Goal: Communication & Community: Ask a question

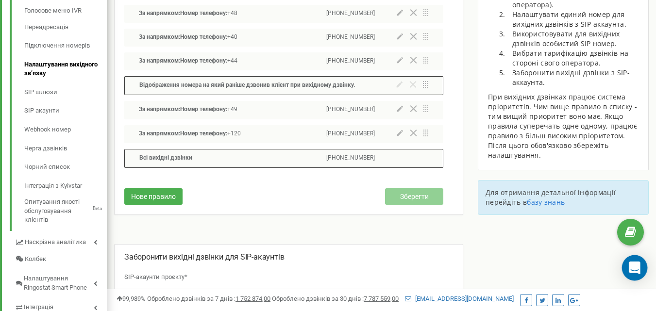
scroll to position [583, 549]
click at [633, 270] on icon "Open Intercom Messenger" at bounding box center [634, 268] width 13 height 13
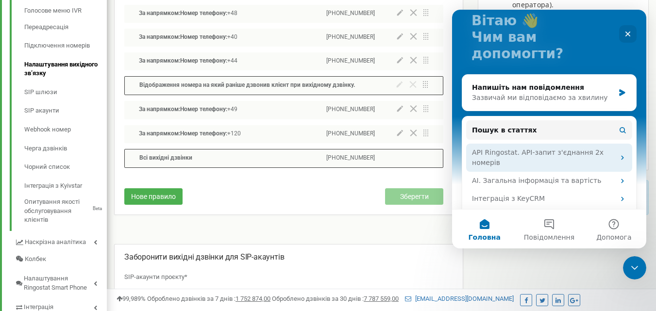
scroll to position [97, 0]
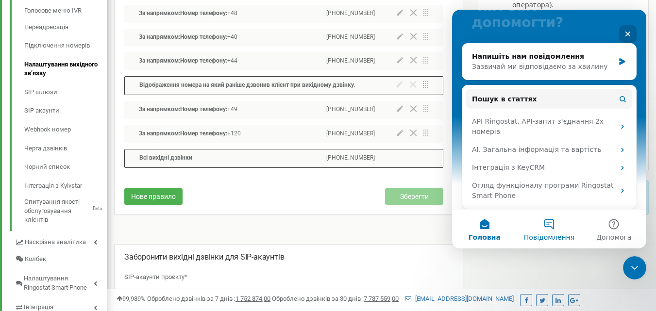
click at [551, 222] on button "Повідомлення" at bounding box center [549, 229] width 65 height 39
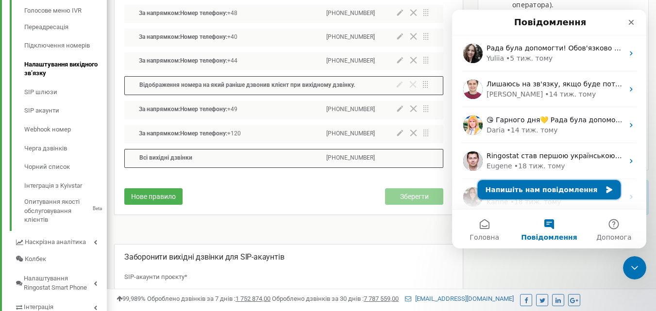
click at [552, 192] on button "Напишіть нам повідомлення" at bounding box center [549, 189] width 143 height 19
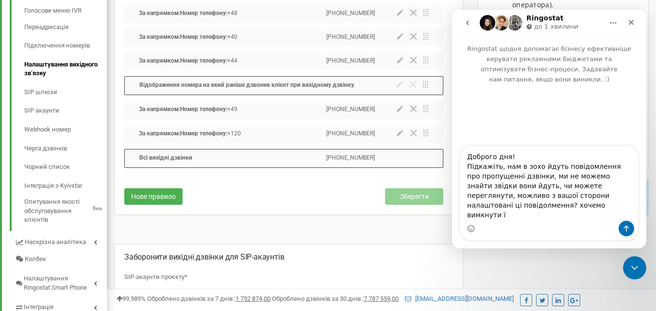
type textarea "Доброго дня! Підкажіть, нам в зохо йдуть повідомлення про пропущенні дзвінки, м…"
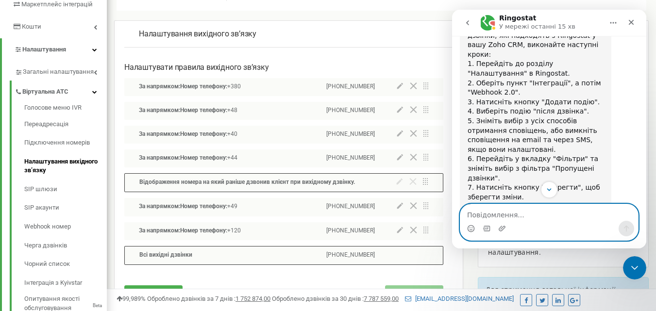
scroll to position [384, 0]
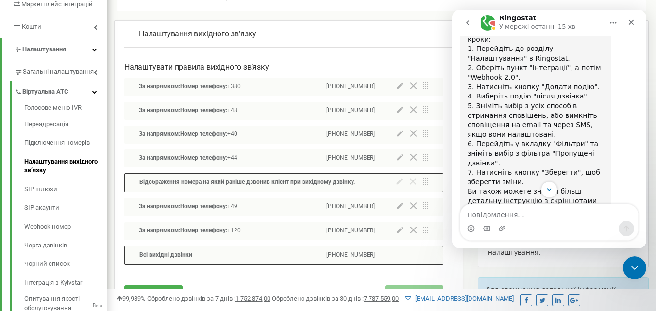
click at [506, 207] on link "цій статті" at bounding box center [488, 211] width 35 height 8
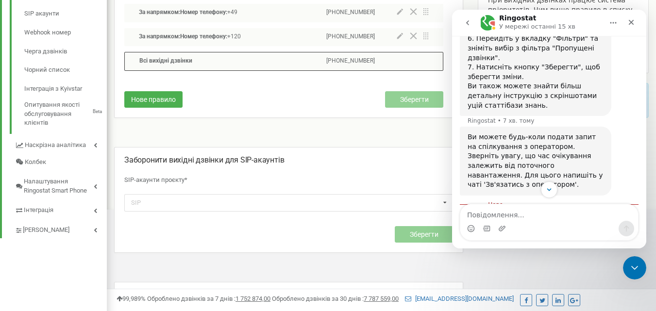
scroll to position [490, 0]
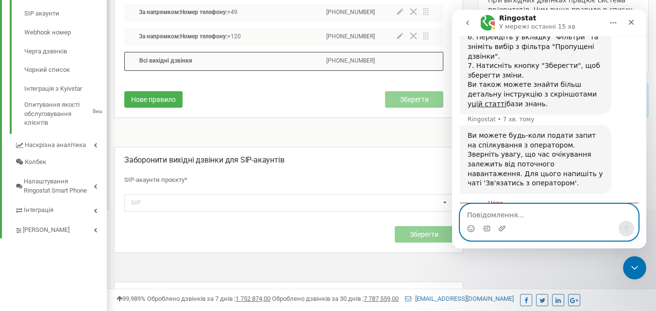
click at [499, 219] on textarea "Повідомлення..." at bounding box center [549, 212] width 178 height 17
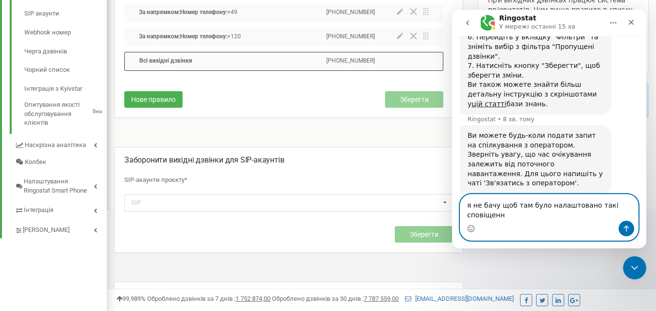
type textarea "я не бачу щоб там було налаштовано такі сповіщення"
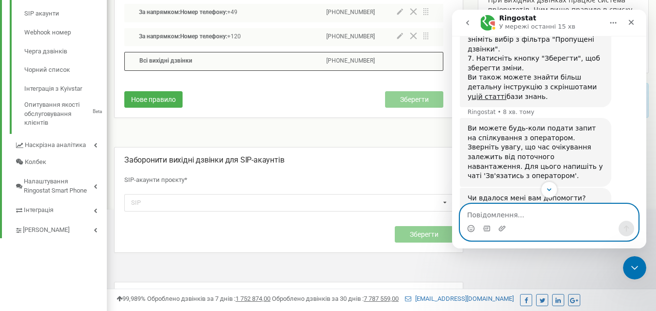
scroll to position [513, 0]
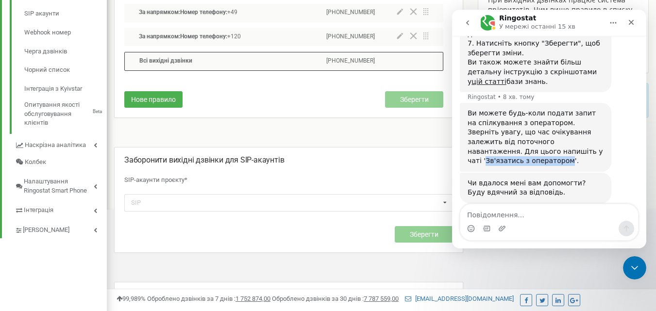
drag, startPoint x: 547, startPoint y: 104, endPoint x: 471, endPoint y: 106, distance: 75.8
click at [471, 109] on div "Ви можете будь-коли подати запит на спілкування з оператором. Зверніть увагу, щ…" at bounding box center [536, 137] width 136 height 57
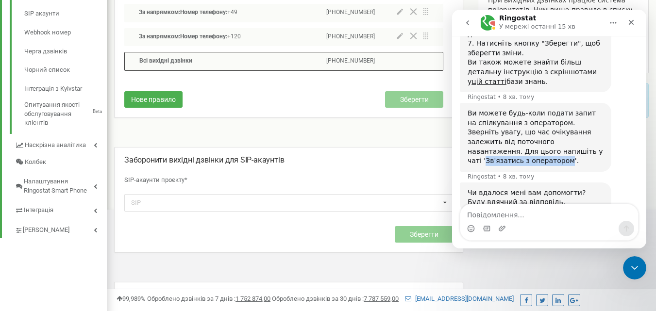
scroll to position [522, 0]
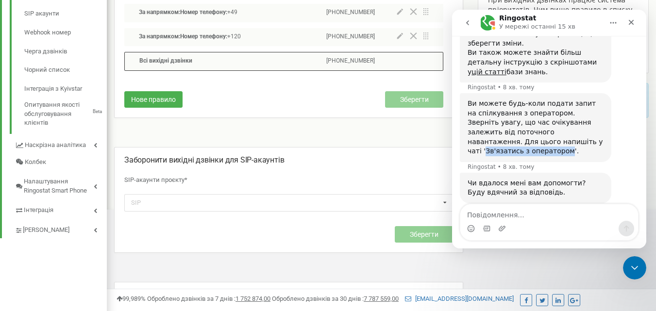
copy div "Зв'язатись з оператором"
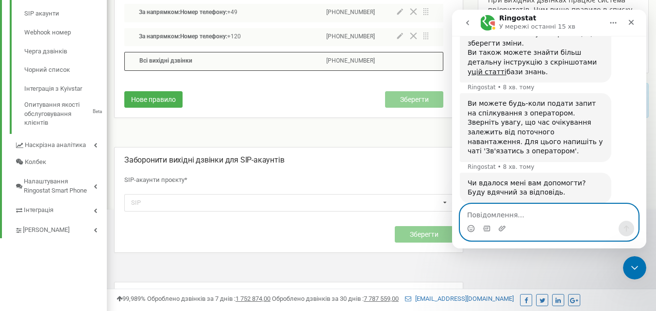
click at [488, 220] on textarea "Повідомлення..." at bounding box center [549, 212] width 178 height 17
paste textarea "Зв'язатись з оператором"
type textarea "Зв'язатись з оператором"
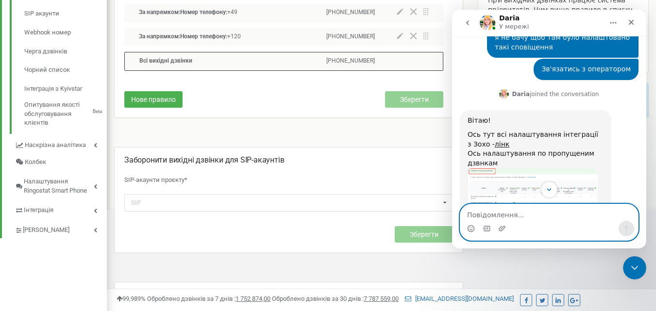
scroll to position [755, 0]
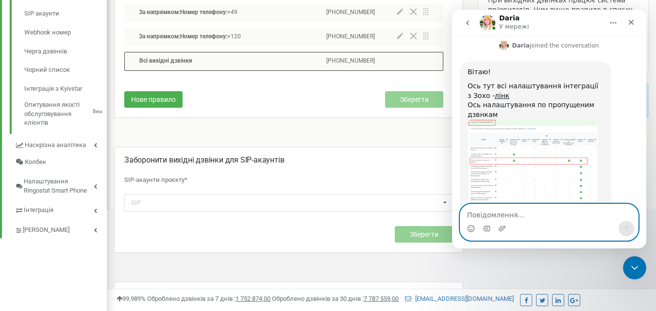
click at [513, 218] on textarea "Повідомлення..." at bounding box center [549, 212] width 178 height 17
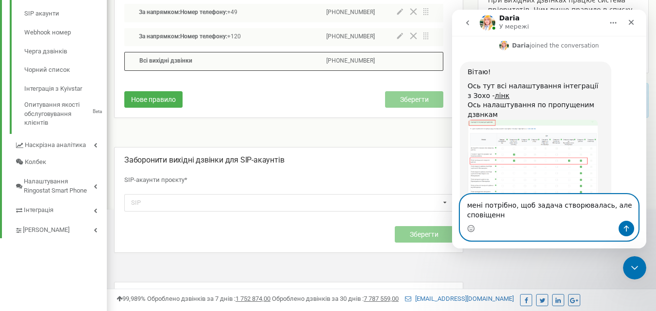
scroll to position [765, 0]
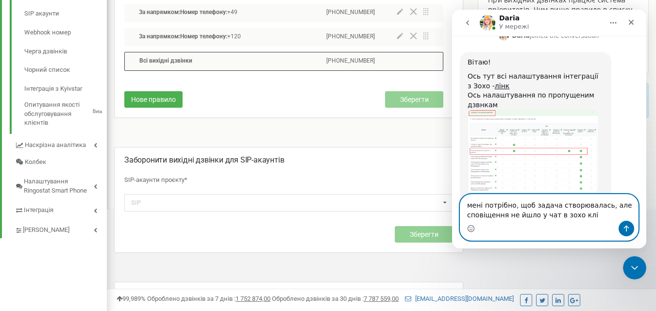
type textarea "мені потрібно, щоб задача створювалась, але сповіщення не йшло у чат в зохо клік"
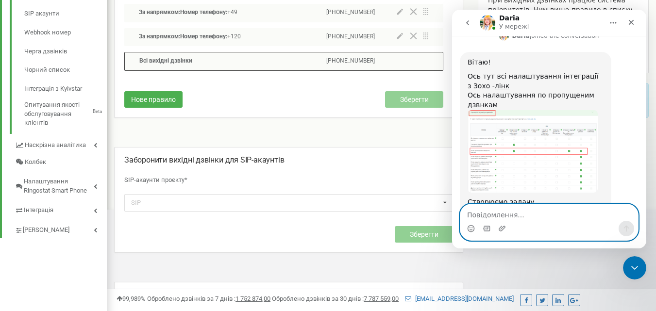
scroll to position [793, 0]
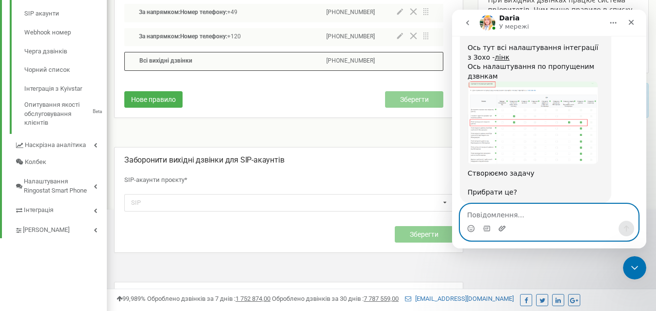
click at [503, 227] on icon "Завантажити вкладений файл" at bounding box center [502, 229] width 8 height 8
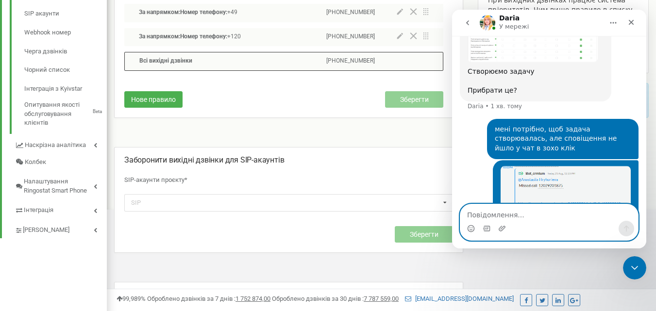
scroll to position [898, 0]
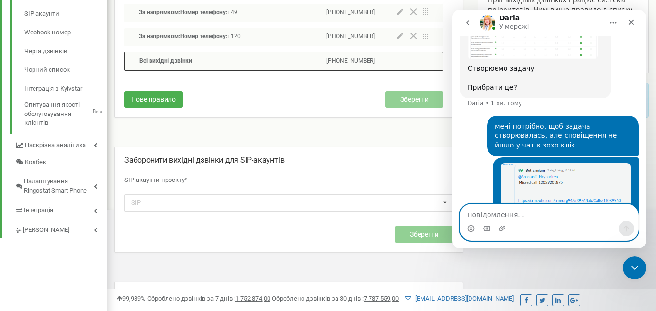
click at [515, 217] on textarea "Повідомлення..." at bounding box center [549, 212] width 178 height 17
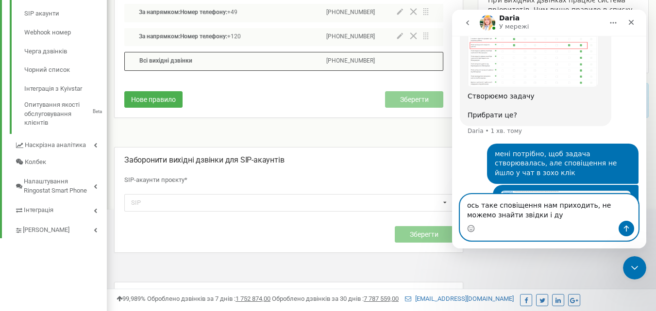
scroll to position [908, 0]
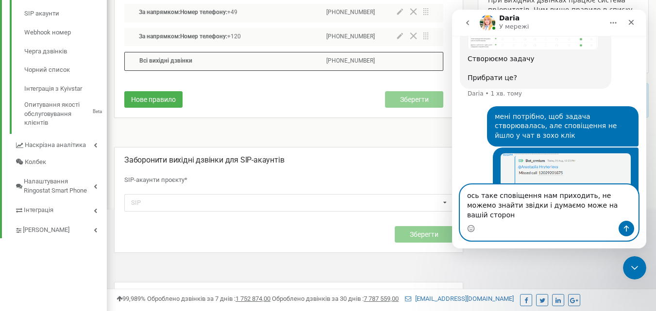
type textarea "ось таке сповіщення нам приходить, не можемо знайти звідки і думаємо може на ва…"
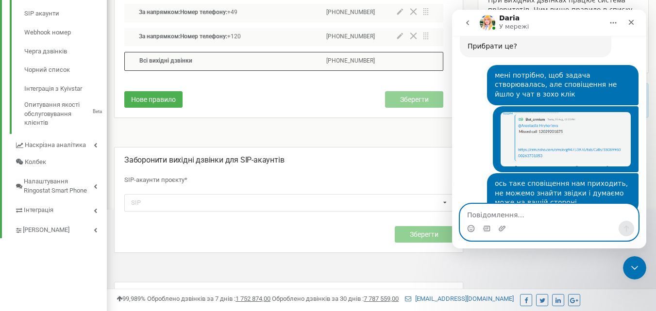
scroll to position [988, 0]
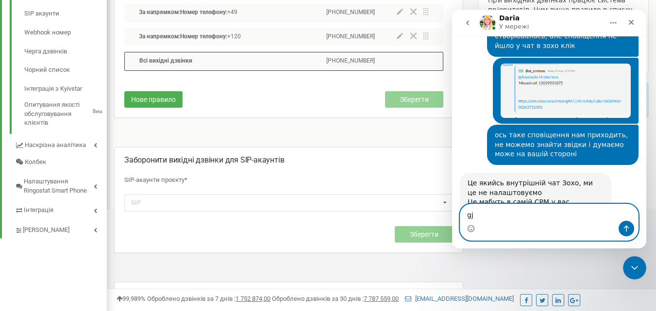
type textarea "g"
type textarea "зрозуміла, дякую"
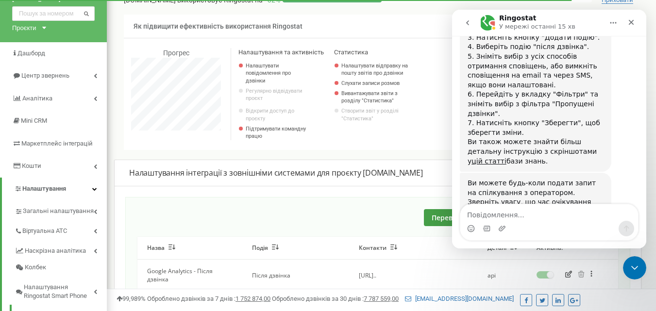
scroll to position [97, 0]
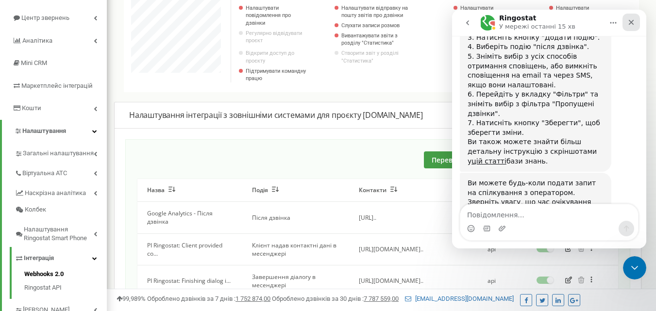
click at [633, 19] on icon "Закрити" at bounding box center [631, 22] width 8 height 8
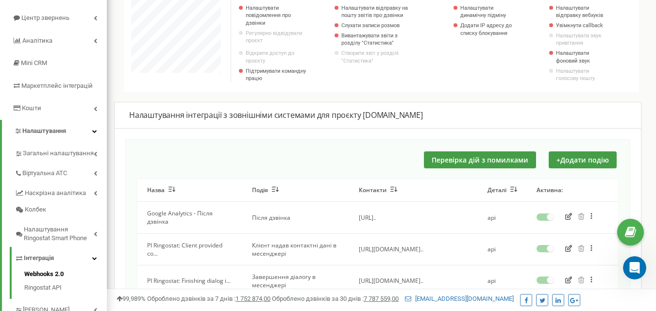
scroll to position [194, 0]
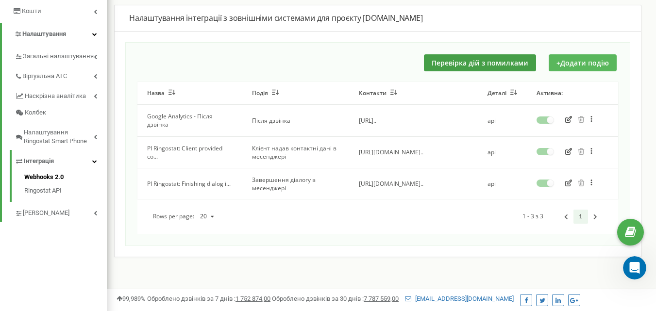
click at [567, 68] on button "+ Додати подію" at bounding box center [583, 62] width 68 height 17
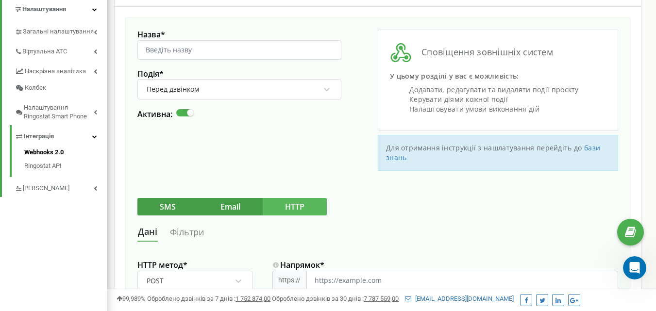
scroll to position [243, 0]
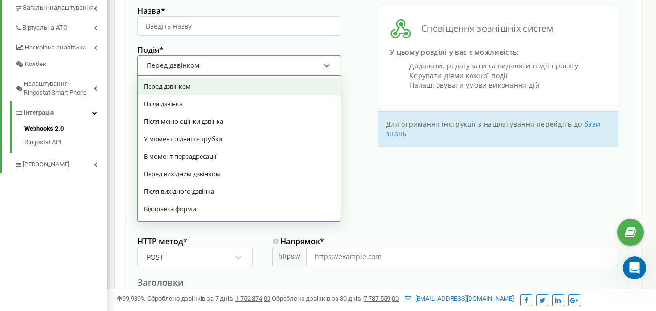
click at [256, 67] on div "Перед дзвінком" at bounding box center [233, 65] width 175 height 17
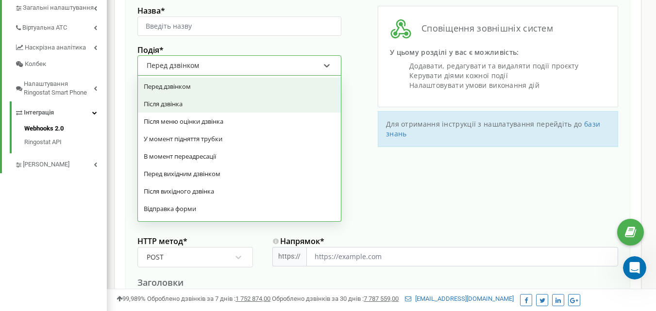
click at [230, 107] on div "Після дзвінка" at bounding box center [239, 103] width 203 height 17
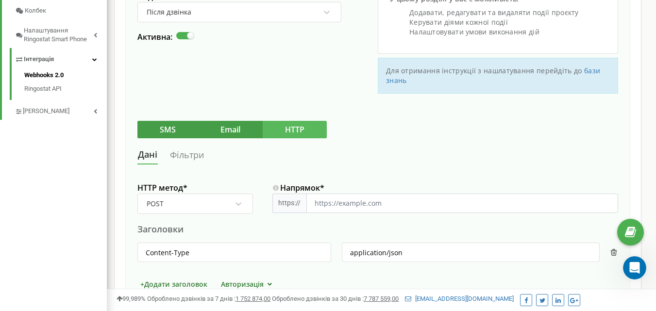
scroll to position [291, 0]
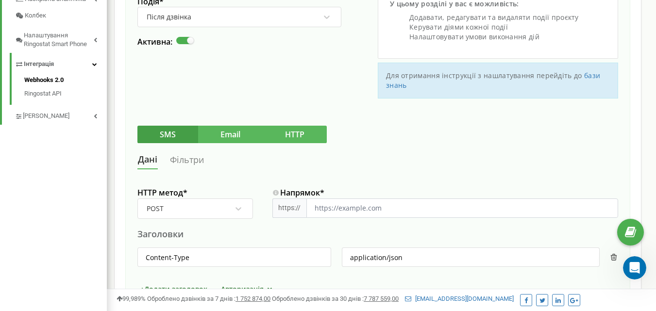
click at [211, 136] on button "Email" at bounding box center [230, 134] width 65 height 17
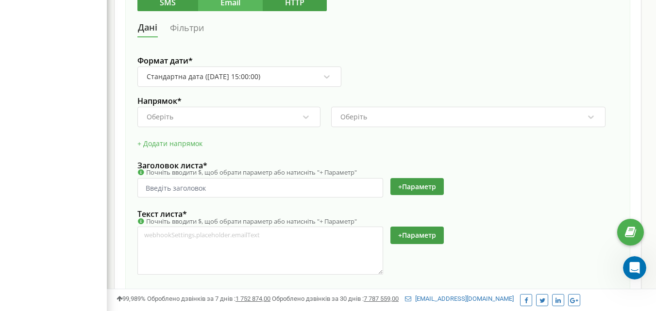
scroll to position [326, 0]
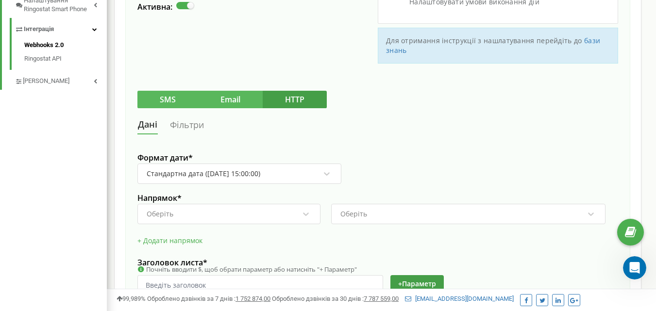
click at [167, 103] on button "SMS" at bounding box center [167, 99] width 61 height 17
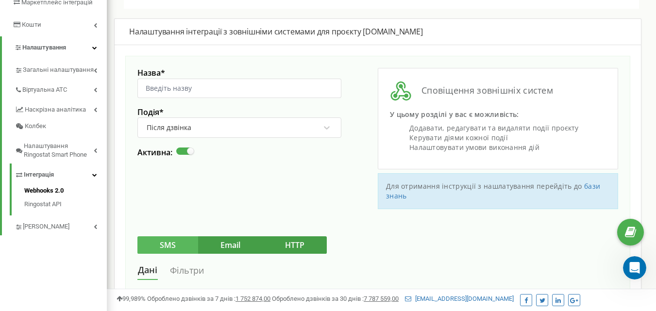
scroll to position [229, 0]
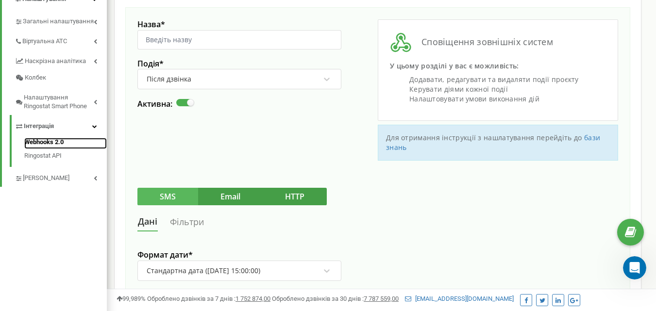
click at [45, 138] on link "Webhooks 2.0" at bounding box center [65, 144] width 83 height 12
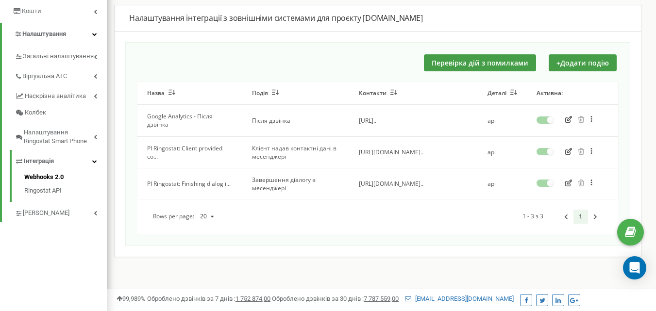
scroll to position [146, 0]
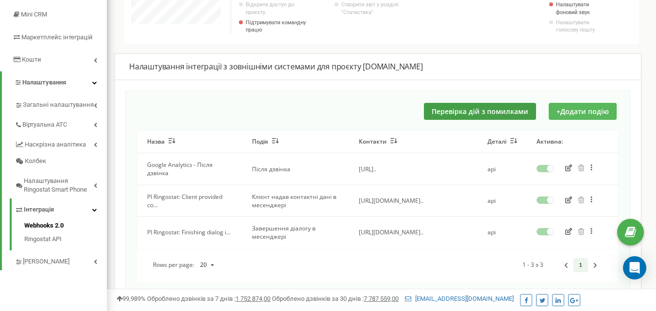
click at [572, 108] on button "+ Додати подію" at bounding box center [583, 111] width 68 height 17
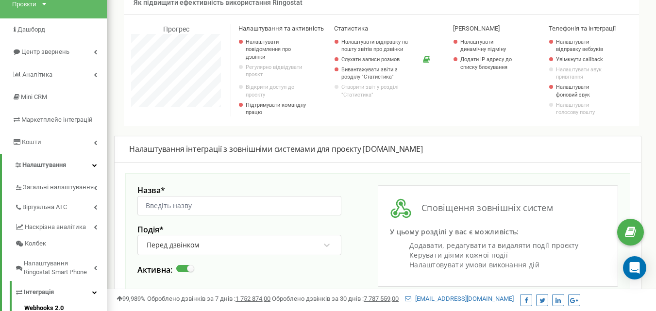
scroll to position [49, 0]
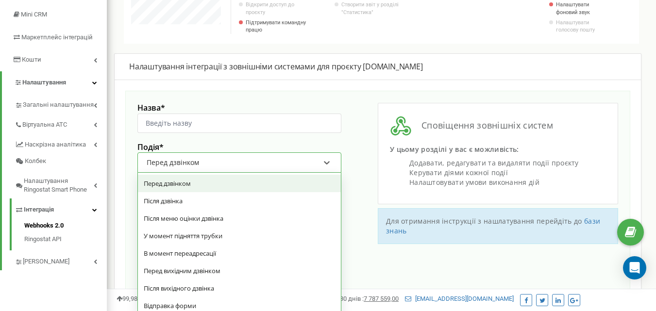
click at [275, 164] on div "Перед дзвінком" at bounding box center [233, 162] width 175 height 17
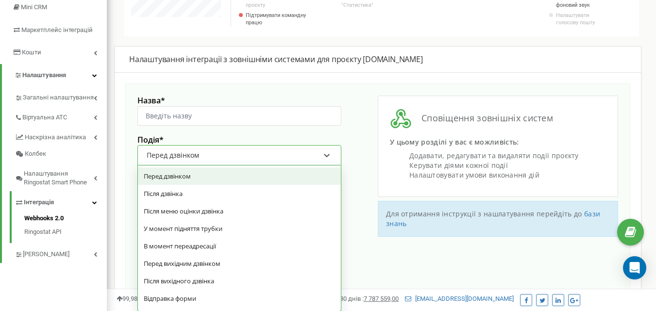
scroll to position [153, 0]
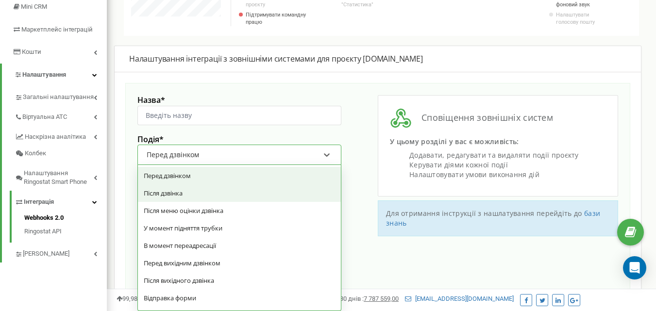
click at [218, 194] on div "Після дзвінка" at bounding box center [239, 193] width 203 height 17
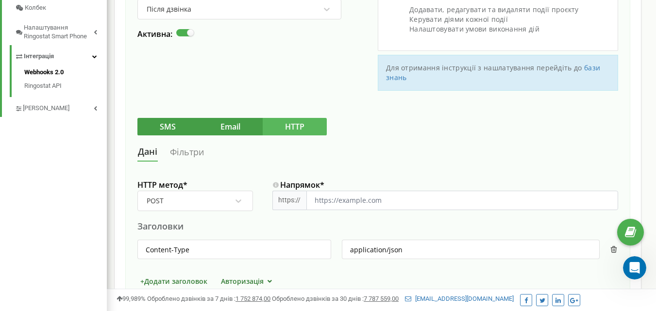
scroll to position [0, 0]
click at [182, 30] on label at bounding box center [180, 29] width 8 height 1
click at [0, 0] on input "Активна:" at bounding box center [0, 0] width 0 height 0
click at [182, 30] on label at bounding box center [180, 29] width 8 height 1
click at [0, 0] on input "Активна:" at bounding box center [0, 0] width 0 height 0
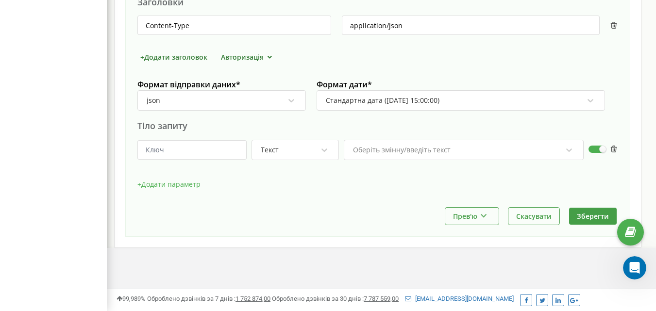
scroll to position [378, 0]
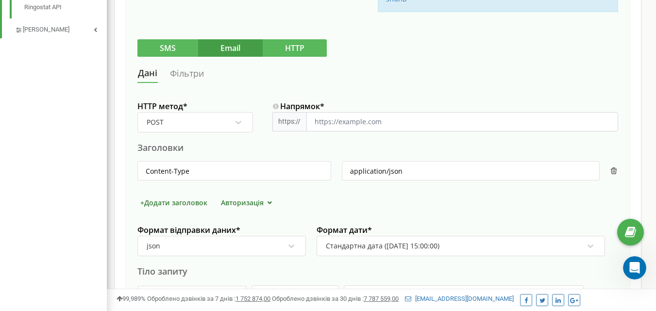
click at [167, 48] on button "SMS" at bounding box center [167, 47] width 61 height 17
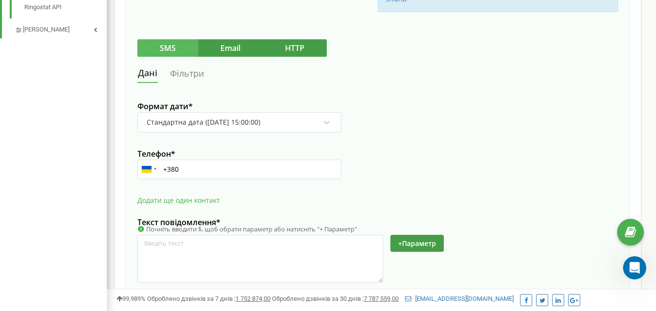
scroll to position [484759, 484979]
click at [300, 51] on button "HTTP" at bounding box center [295, 47] width 64 height 17
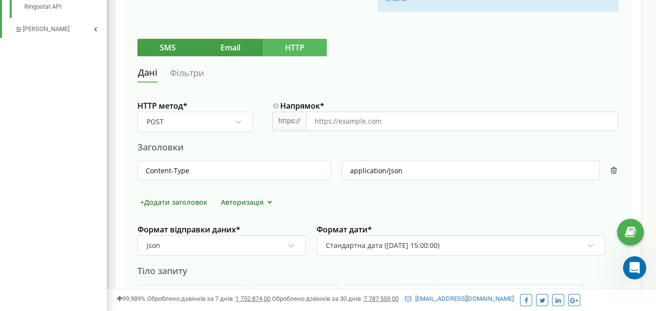
scroll to position [378, 0]
click at [173, 51] on button "SMS" at bounding box center [167, 47] width 61 height 17
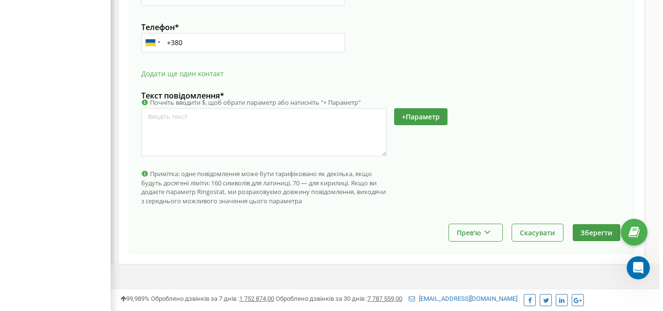
scroll to position [521, 0]
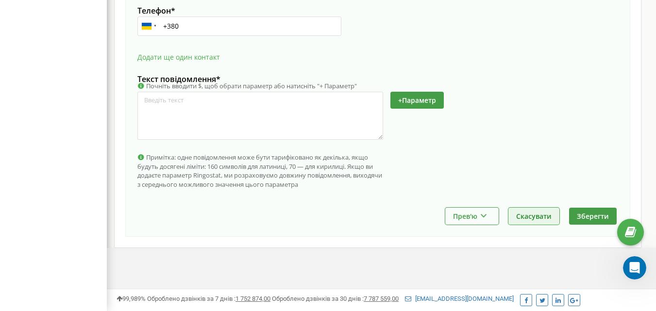
click at [535, 215] on button "Скасувати" at bounding box center [533, 216] width 51 height 17
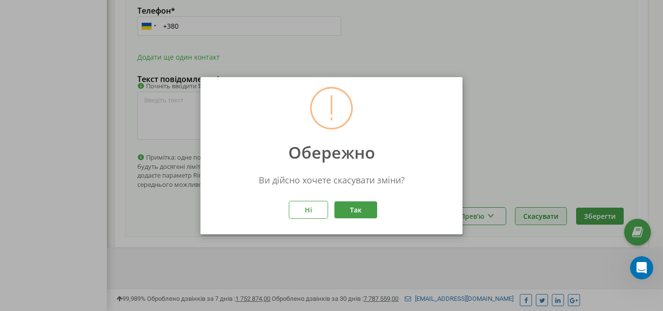
scroll to position [770, 556]
click at [358, 206] on button "Так" at bounding box center [356, 209] width 43 height 17
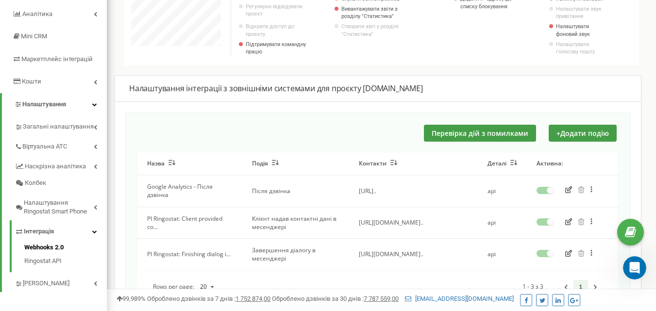
scroll to position [194, 0]
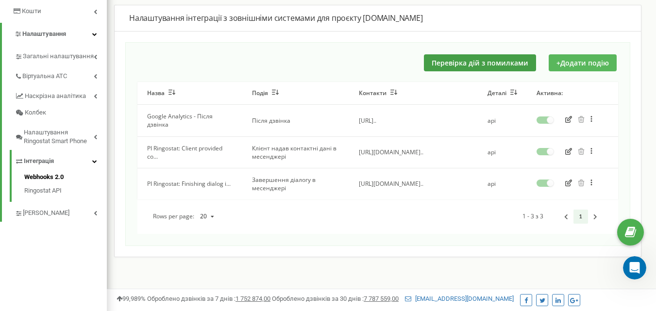
click at [582, 63] on button "+ Додати подію" at bounding box center [583, 62] width 68 height 17
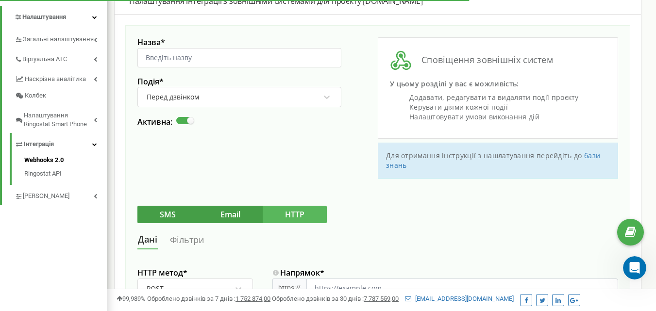
scroll to position [194, 0]
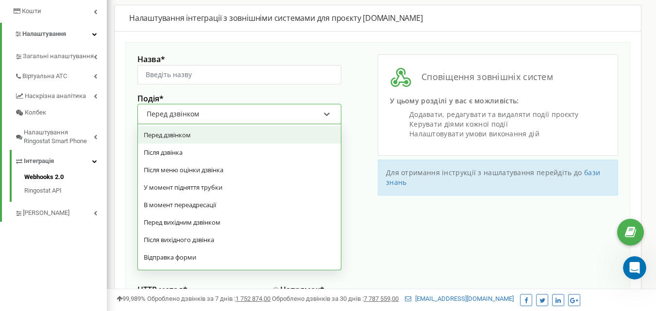
click at [219, 115] on div "Перед дзвінком" at bounding box center [233, 114] width 175 height 17
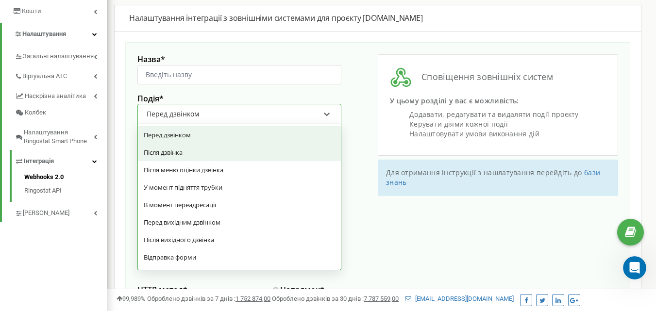
click at [201, 150] on div "Після дзвінка" at bounding box center [239, 152] width 203 height 17
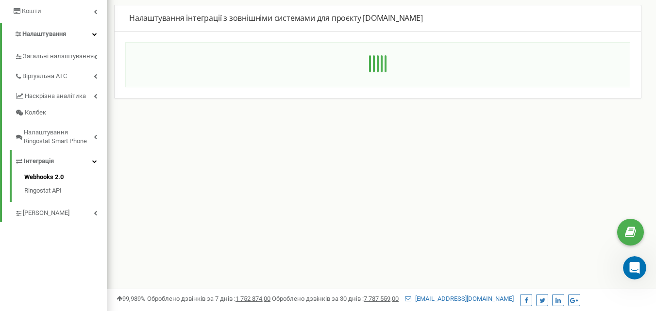
scroll to position [0, 0]
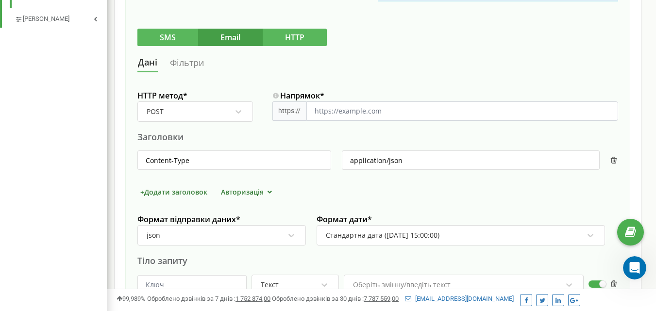
click at [171, 37] on button "SMS" at bounding box center [167, 37] width 61 height 17
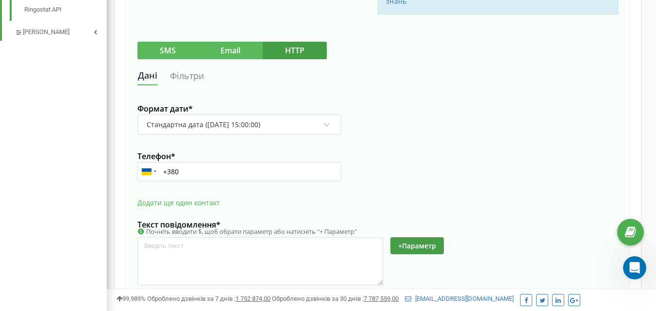
click at [214, 55] on button "Email" at bounding box center [230, 50] width 65 height 17
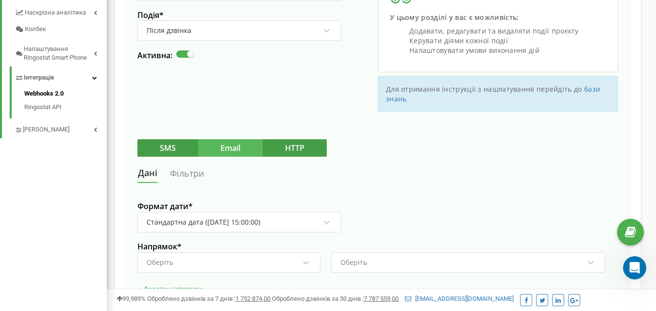
click at [180, 174] on link "Фільтри" at bounding box center [186, 174] width 35 height 18
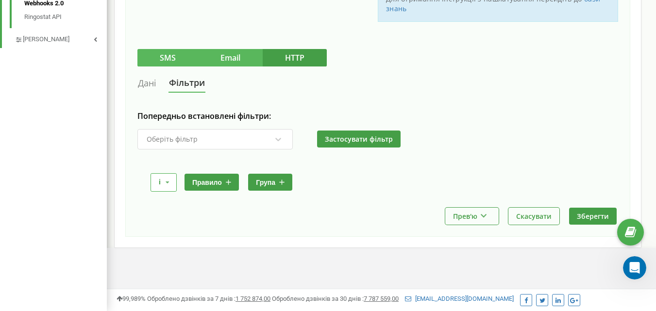
click at [168, 58] on button "SMS" at bounding box center [167, 57] width 61 height 17
click at [281, 63] on button "HTTP" at bounding box center [295, 57] width 64 height 17
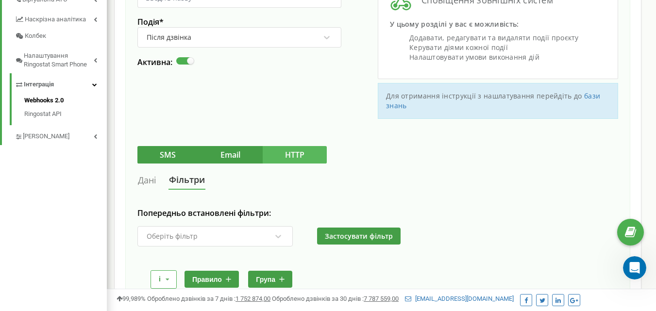
scroll to position [319, 0]
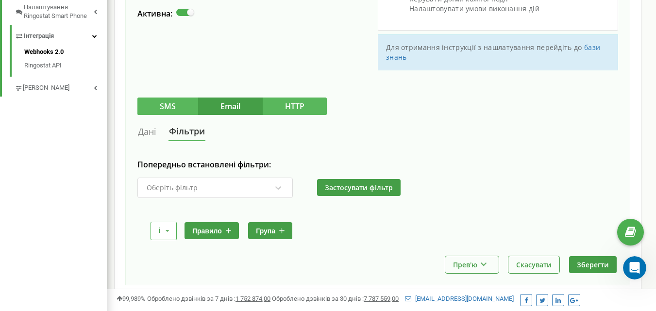
click at [159, 108] on button "SMS" at bounding box center [167, 106] width 61 height 17
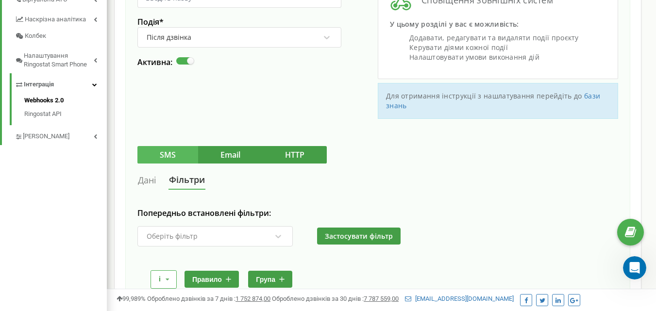
click at [182, 58] on label at bounding box center [180, 57] width 8 height 1
click at [0, 0] on input "Активна:" at bounding box center [0, 0] width 0 height 0
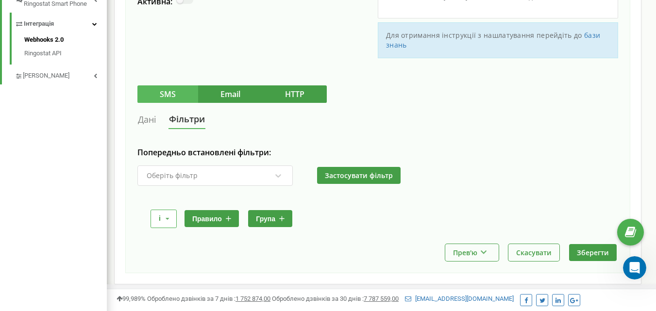
scroll to position [368, 0]
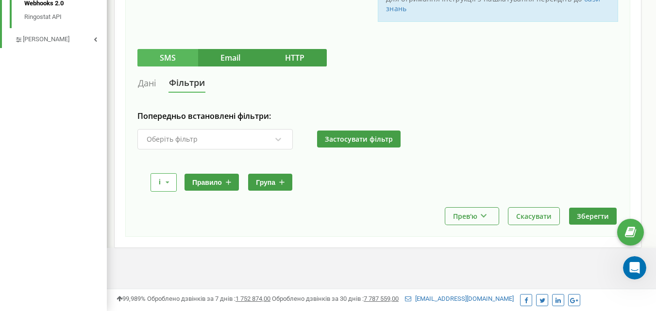
click at [140, 87] on link "Дані" at bounding box center [146, 83] width 19 height 18
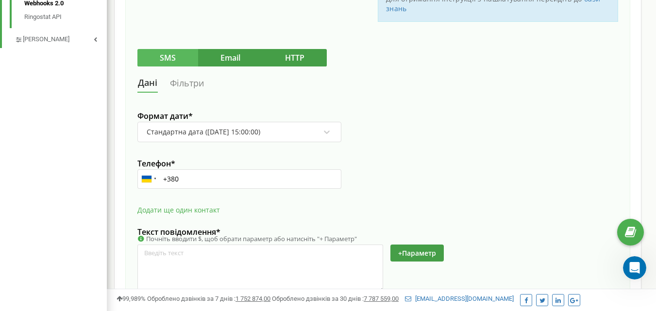
scroll to position [770, 549]
click at [222, 60] on button "Email" at bounding box center [230, 57] width 65 height 17
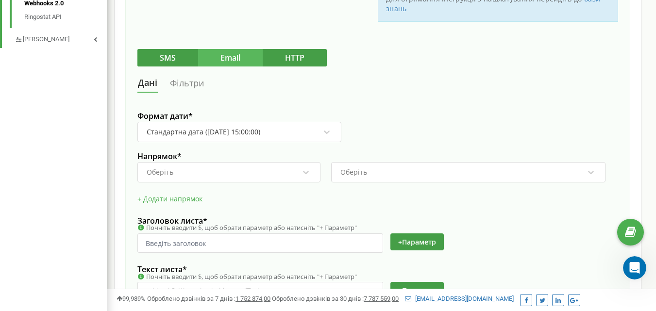
scroll to position [484760, 484979]
click at [195, 86] on link "Фільтри" at bounding box center [186, 83] width 35 height 18
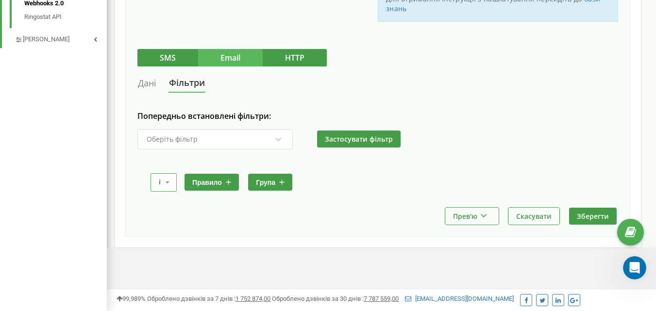
click at [215, 145] on div "Оберіть фільтр" at bounding box center [209, 139] width 126 height 17
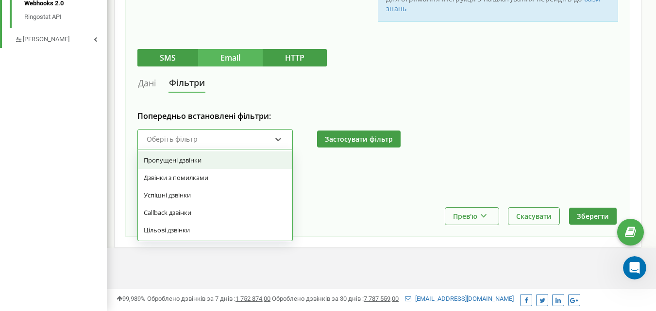
click at [221, 97] on div "Дані Фільтри Попередньо встановлені фільтри: option Пропущені дзвінки focused, …" at bounding box center [377, 141] width 481 height 134
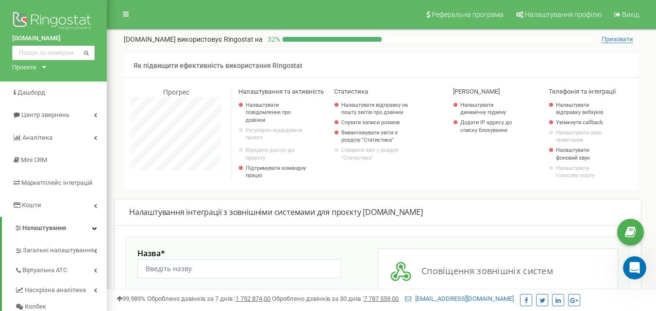
scroll to position [97, 0]
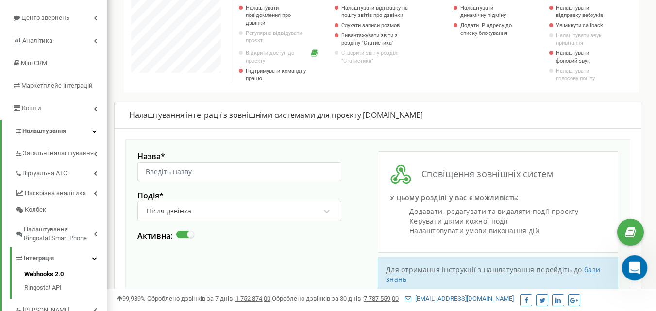
click at [630, 262] on icon "Відкрити програму для спілкування Intercom" at bounding box center [633, 267] width 16 height 16
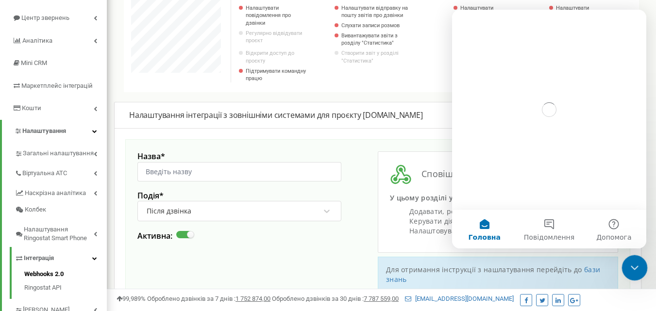
scroll to position [0, 0]
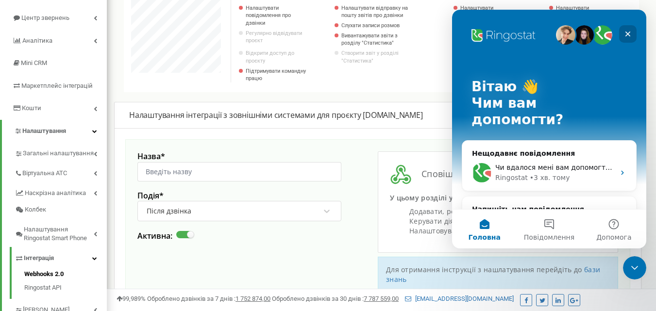
click at [628, 31] on icon "Закрити" at bounding box center [628, 34] width 8 height 8
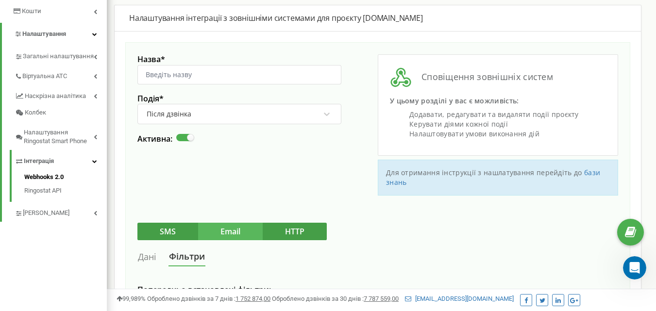
scroll to position [243, 0]
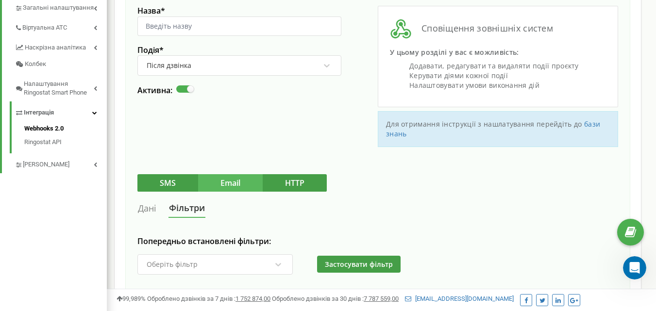
click at [184, 86] on label at bounding box center [180, 85] width 8 height 1
click at [0, 0] on input "Активна:" at bounding box center [0, 0] width 0 height 0
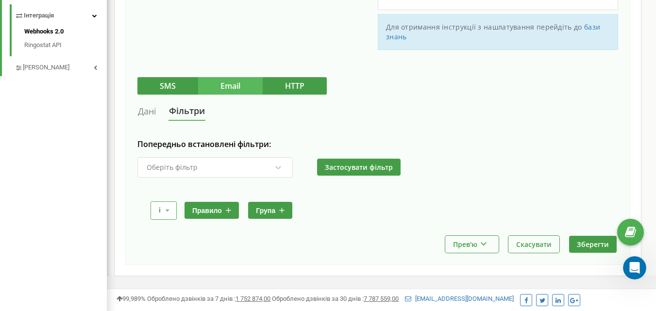
scroll to position [368, 0]
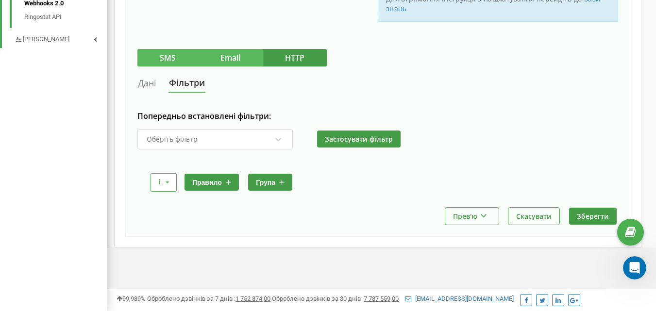
click at [185, 58] on button "SMS" at bounding box center [167, 57] width 61 height 17
click at [149, 84] on link "Дані" at bounding box center [146, 83] width 19 height 18
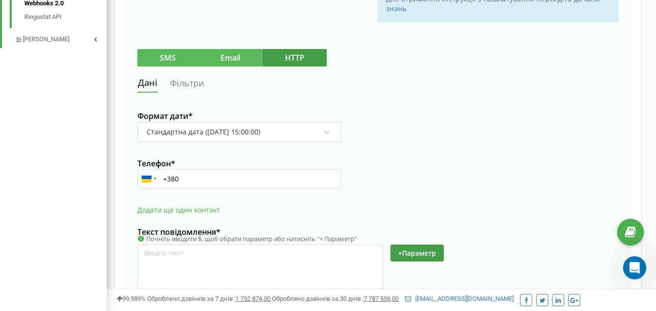
click at [229, 58] on button "Email" at bounding box center [230, 57] width 65 height 17
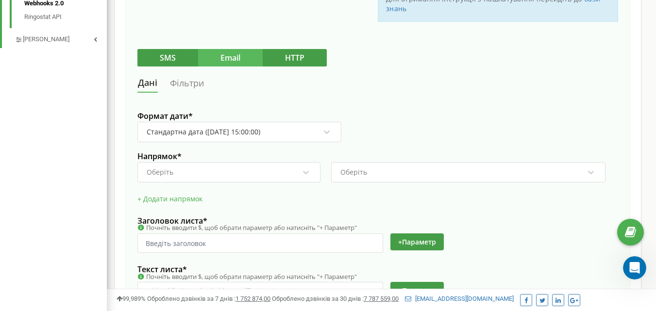
scroll to position [484760, 484979]
click at [282, 54] on button "HTTP" at bounding box center [295, 57] width 64 height 17
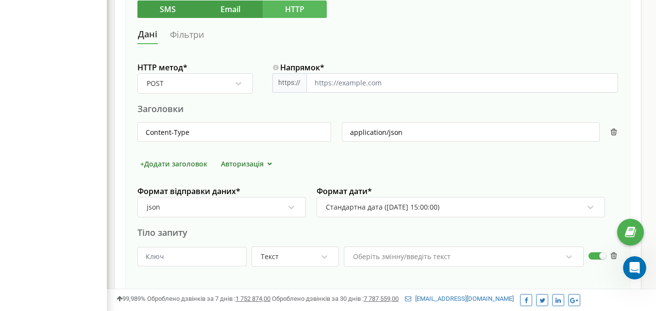
scroll to position [514, 0]
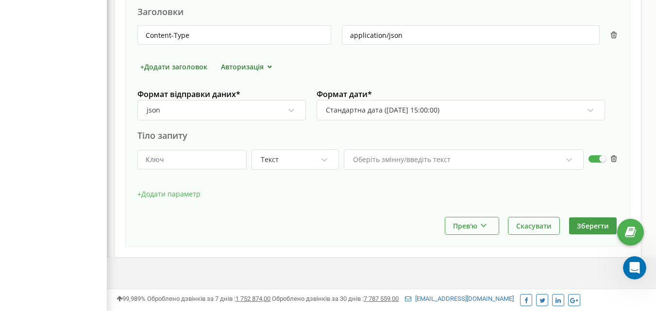
click at [594, 156] on label at bounding box center [596, 155] width 17 height 1
click at [0, 0] on input "checkbox" at bounding box center [0, 0] width 0 height 0
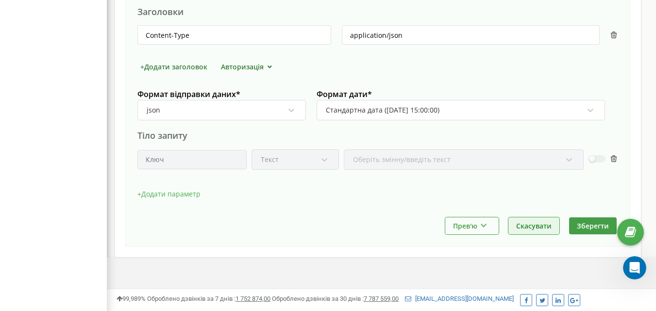
click at [539, 229] on button "Скасувати" at bounding box center [533, 226] width 51 height 17
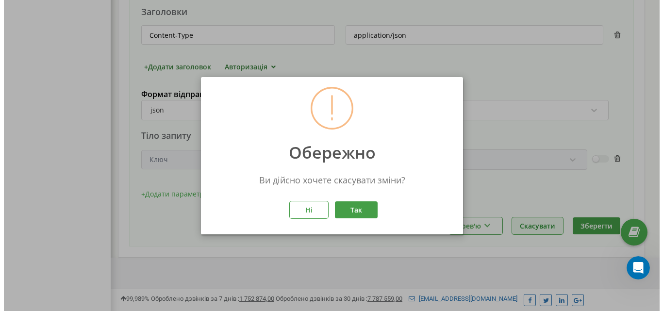
scroll to position [772, 556]
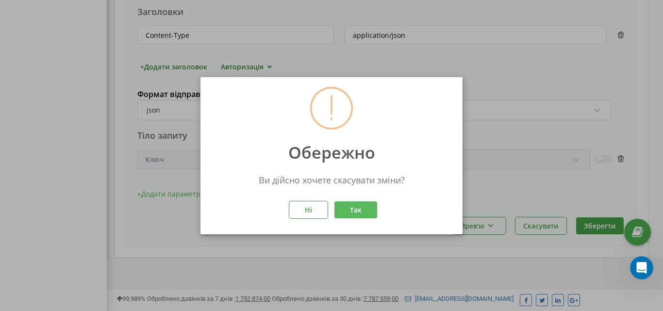
click at [368, 211] on button "Так" at bounding box center [356, 209] width 43 height 17
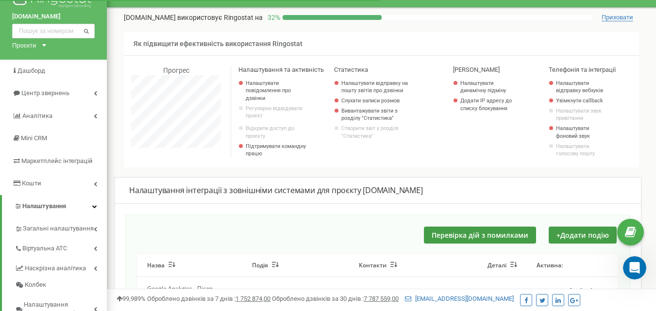
scroll to position [146, 0]
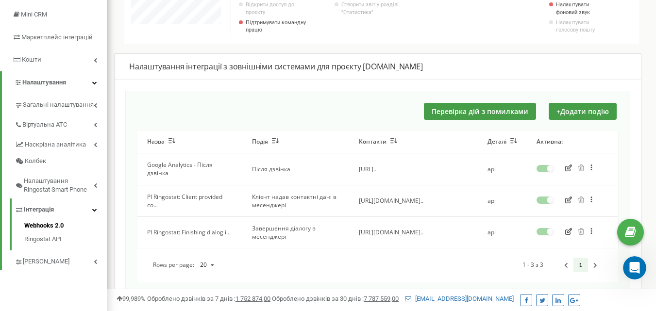
click at [569, 166] on icon "button" at bounding box center [568, 168] width 7 height 7
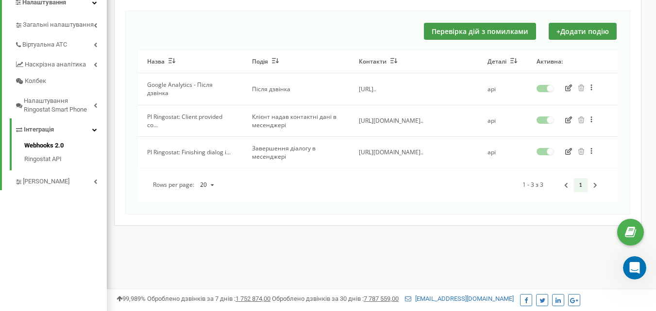
scroll to position [243, 0]
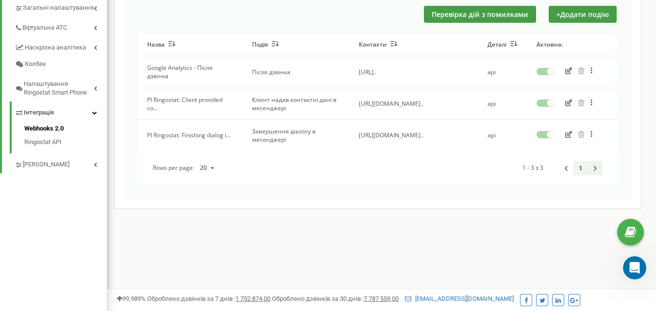
click at [592, 165] on link "Pagination Navigation" at bounding box center [595, 168] width 15 height 14
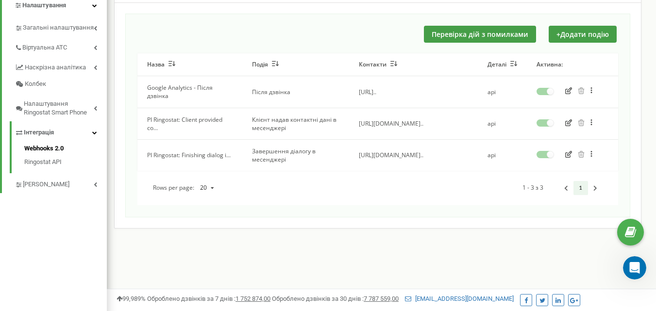
scroll to position [271, 0]
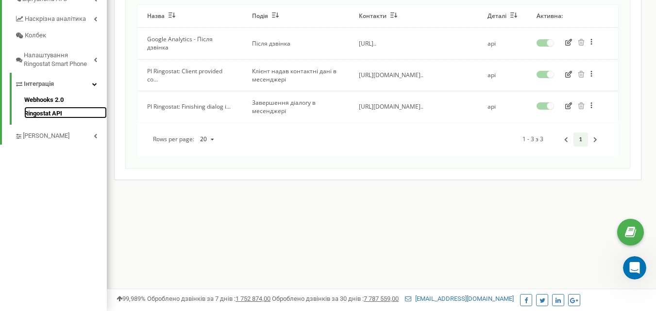
click at [43, 111] on link "Ringostat API" at bounding box center [65, 113] width 83 height 12
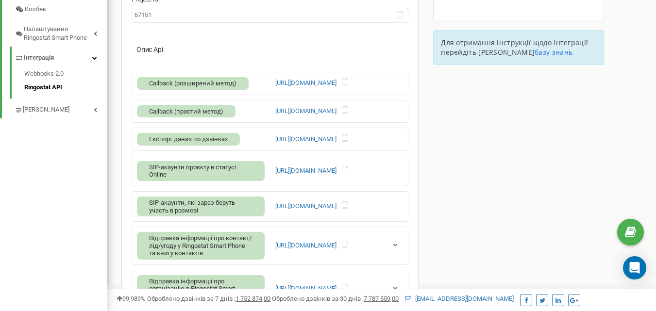
scroll to position [339, 0]
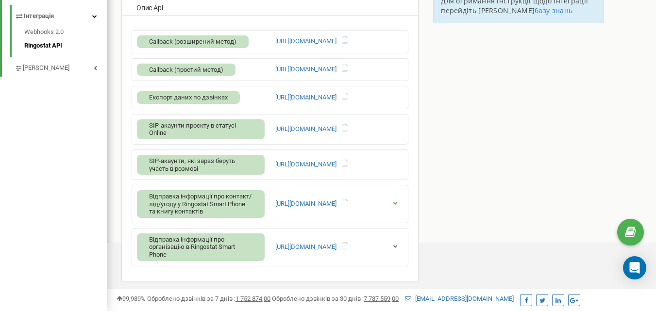
click at [397, 203] on icon "button" at bounding box center [394, 203] width 7 height 6
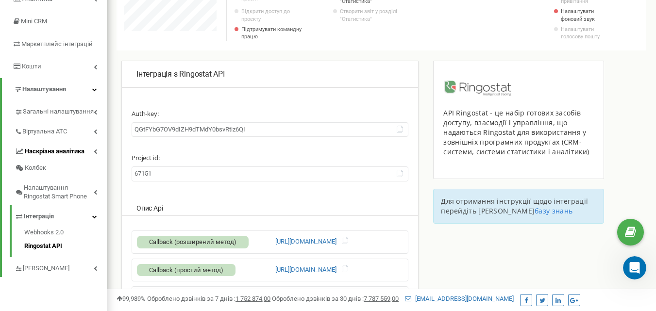
scroll to position [97, 0]
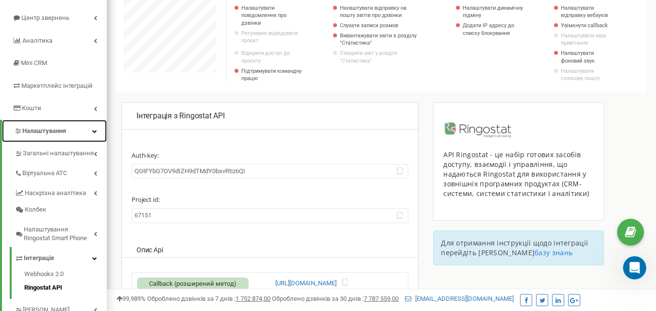
click at [53, 134] on span "Налаштування" at bounding box center [44, 130] width 44 height 7
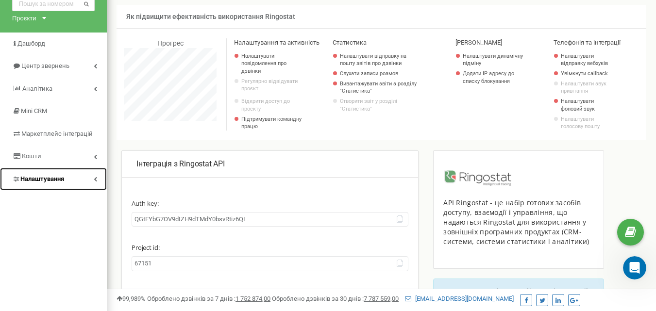
scroll to position [49, 0]
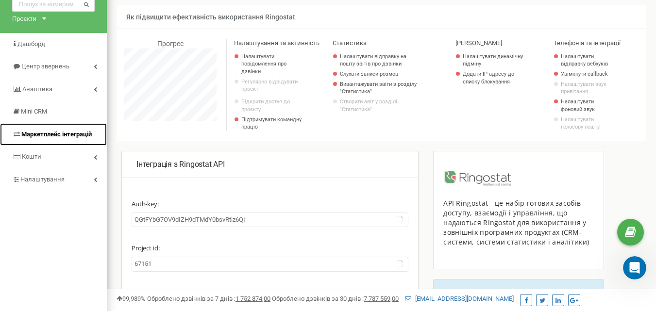
click at [51, 130] on span "Маркетплейс інтеграцій" at bounding box center [52, 134] width 80 height 9
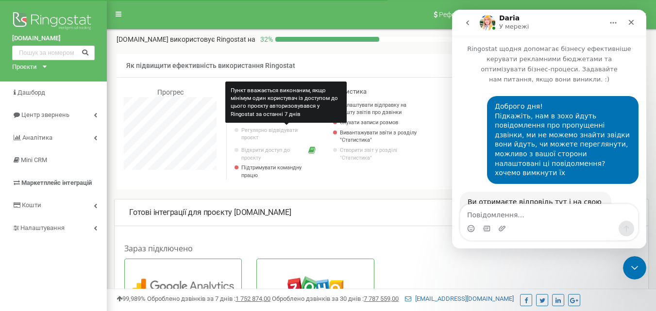
scroll to position [1036, 0]
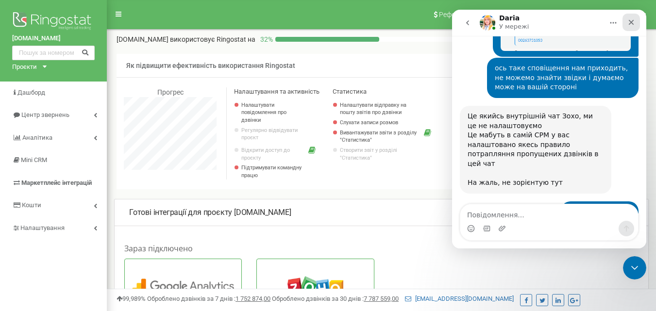
click at [632, 19] on icon "Закрити" at bounding box center [631, 22] width 8 height 8
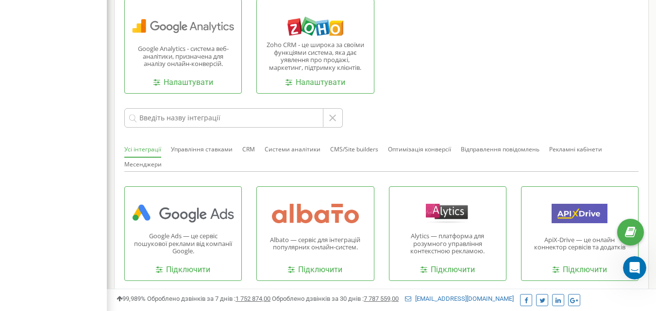
scroll to position [243, 0]
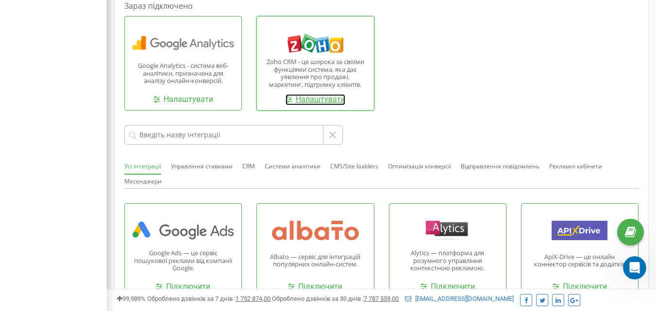
click at [340, 100] on link "Налаштувати" at bounding box center [315, 99] width 60 height 11
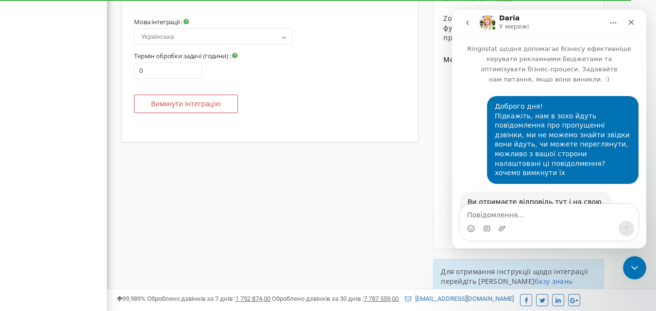
scroll to position [1036, 0]
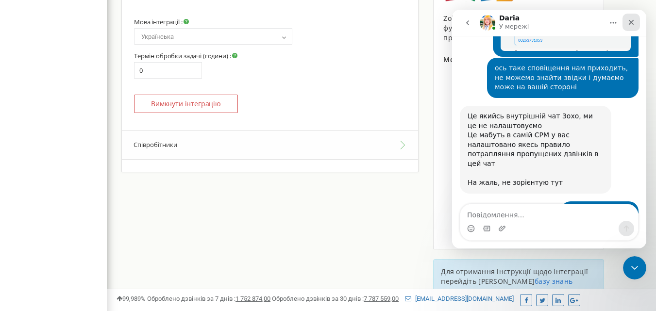
click at [633, 21] on icon "Закрити" at bounding box center [631, 22] width 5 height 5
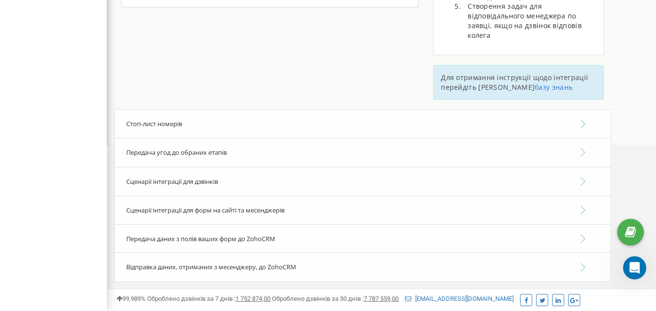
scroll to position [437, 0]
click at [258, 183] on div "Сценарії інтеграції для дзвінків" at bounding box center [362, 182] width 497 height 30
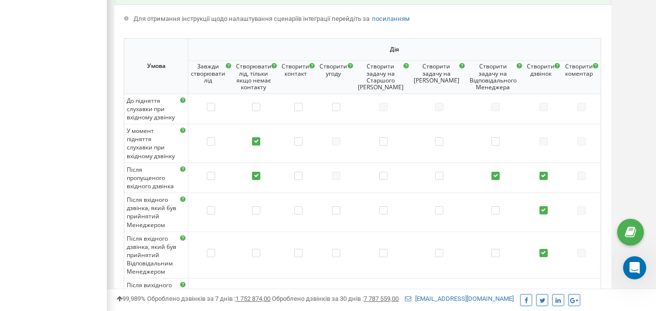
scroll to position [632, 0]
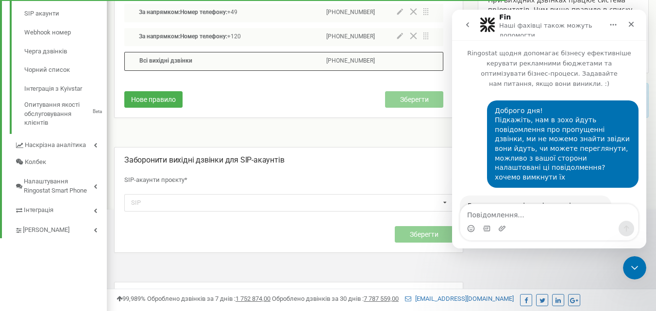
scroll to position [1300, 0]
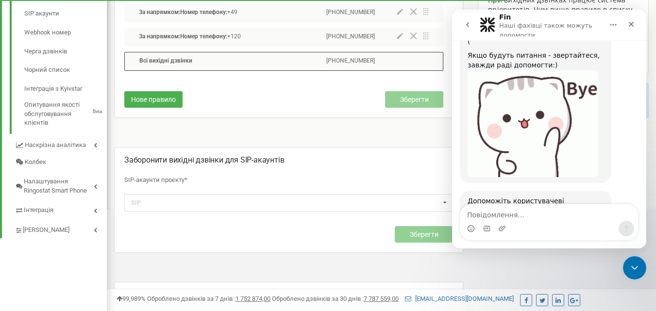
click at [521, 215] on textarea "Повідомлення..." at bounding box center [549, 212] width 178 height 17
type textarea "O"
type textarea "Ще є питання у нас)"
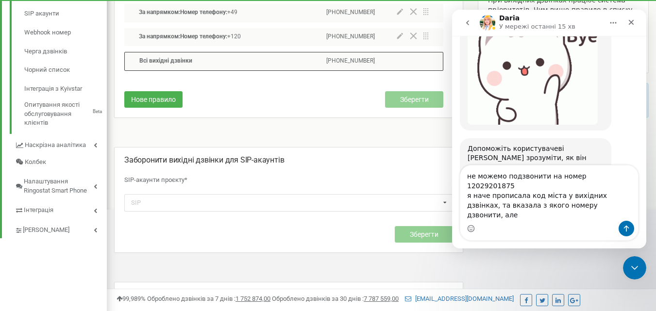
scroll to position [1344, 0]
type textarea "не можемо подзвонити на номер 12029201875 я наче прописала код міста у вихідних…"
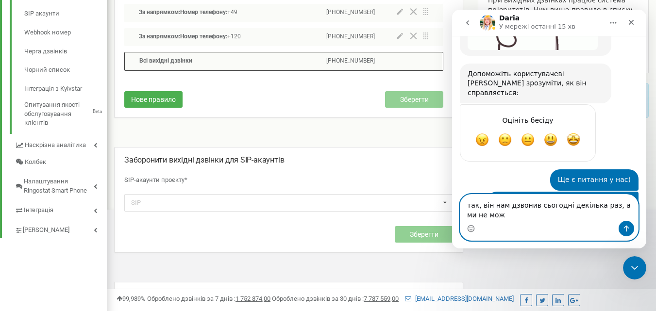
scroll to position [1433, 0]
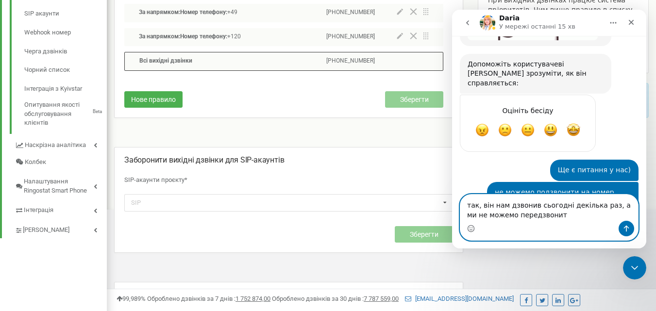
type textarea "так, він нам дзвонив сьогодні декілька раз, а ми не можемо передзвонити"
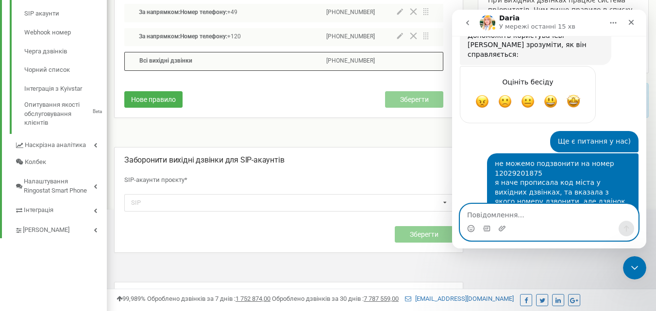
scroll to position [1491, 0]
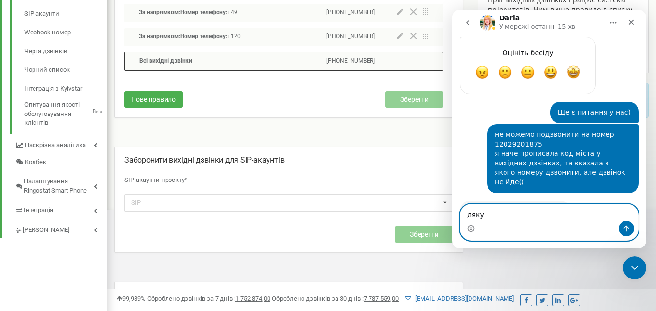
type textarea "дякую"
